Goal: Information Seeking & Learning: Find specific page/section

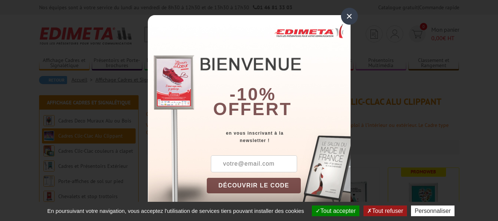
click at [252, 165] on input "text" at bounding box center [254, 163] width 86 height 17
type input "decos.ael@gmail.com"
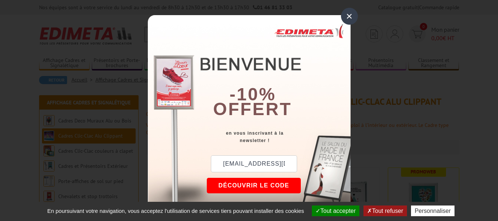
click at [263, 182] on button "DÉCOUVRIR LE CODE" at bounding box center [254, 185] width 94 height 15
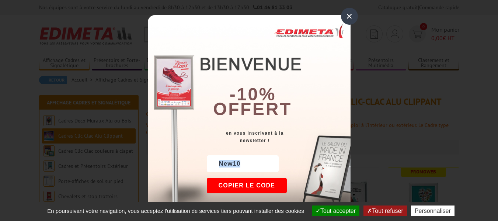
drag, startPoint x: 236, startPoint y: 164, endPoint x: 207, endPoint y: 165, distance: 28.7
click at [207, 165] on div "New10" at bounding box center [243, 163] width 72 height 17
copy div "New10"
click at [342, 17] on div "×" at bounding box center [349, 16] width 17 height 17
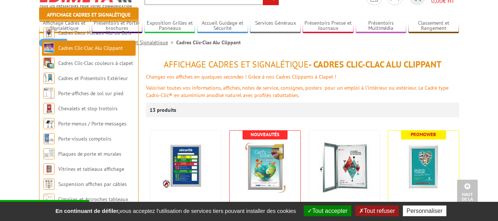
scroll to position [37, 0]
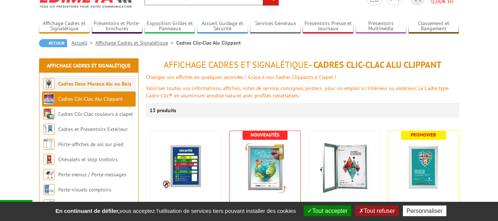
click at [92, 86] on link "Cadres Deco Muraux Alu ou Bois" at bounding box center [94, 83] width 73 height 7
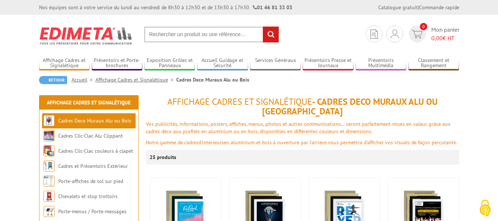
click at [204, 33] on input "text" at bounding box center [211, 35] width 135 height 16
click at [195, 37] on input "text" at bounding box center [211, 35] width 135 height 16
click at [151, 32] on input "text" at bounding box center [211, 35] width 135 height 16
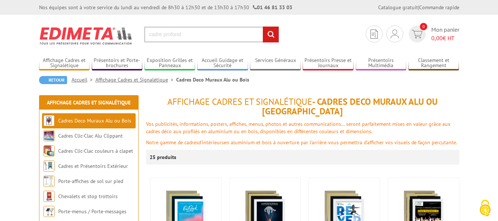
type input "cadre profond"
click at [263, 27] on input "rechercher" at bounding box center [271, 35] width 16 height 16
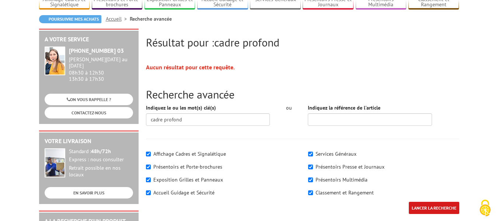
scroll to position [74, 0]
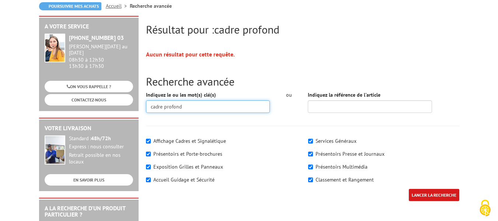
click at [189, 105] on input "cadre profond" at bounding box center [208, 106] width 124 height 13
type input "cadre a ombre"
click at [408, 189] on input "LANCER LA RECHERCHE" at bounding box center [433, 195] width 50 height 12
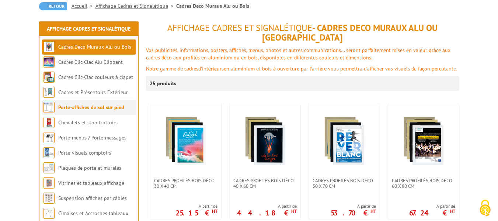
scroll to position [111, 0]
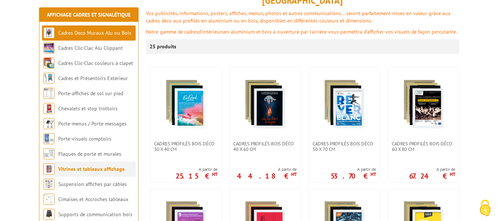
click at [95, 173] on li "Vitrines et tableaux affichage" at bounding box center [89, 168] width 94 height 15
click at [95, 169] on link "Vitrines et tableaux affichage" at bounding box center [91, 168] width 66 height 7
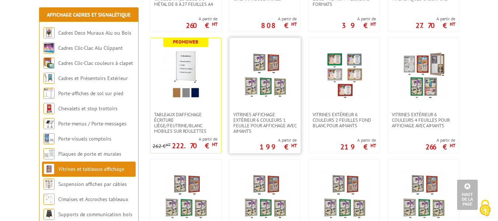
scroll to position [479, 0]
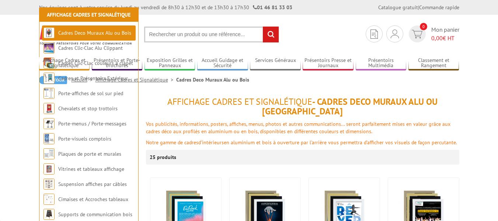
scroll to position [111, 0]
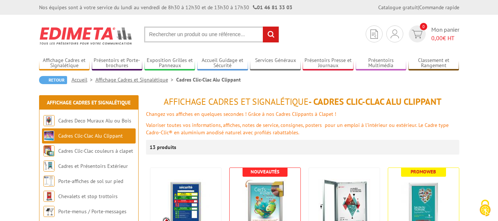
click at [155, 34] on input "text" at bounding box center [211, 35] width 135 height 16
type input "cadre photo 3d"
click at [263, 27] on input "rechercher" at bounding box center [271, 35] width 16 height 16
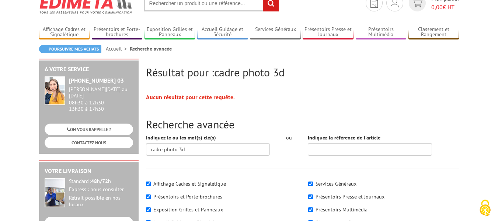
scroll to position [74, 0]
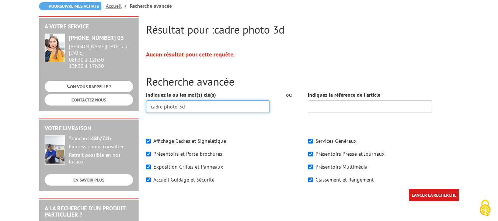
click at [176, 105] on input "cadre photo 3d" at bounding box center [208, 106] width 124 height 13
type input "cadre 3d"
click at [408, 189] on input "LANCER LA RECHERCHE" at bounding box center [433, 195] width 50 height 12
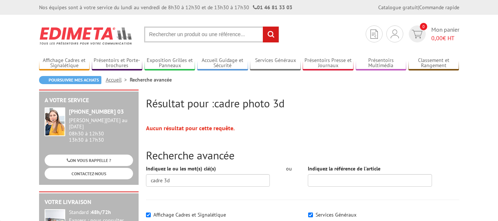
scroll to position [74, 0]
